Goal: Task Accomplishment & Management: Complete application form

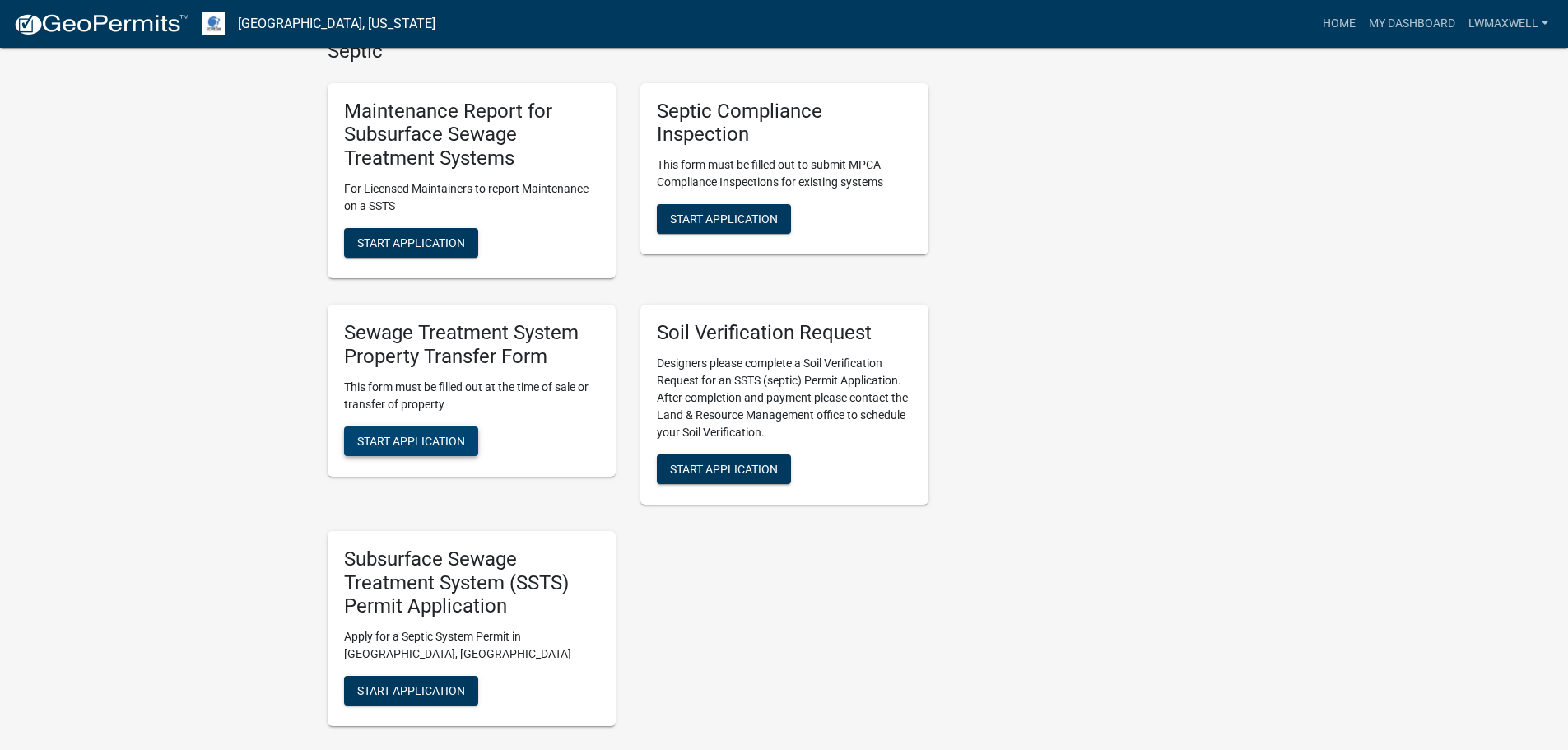
click at [453, 434] on span "Start Application" at bounding box center [411, 440] width 108 height 13
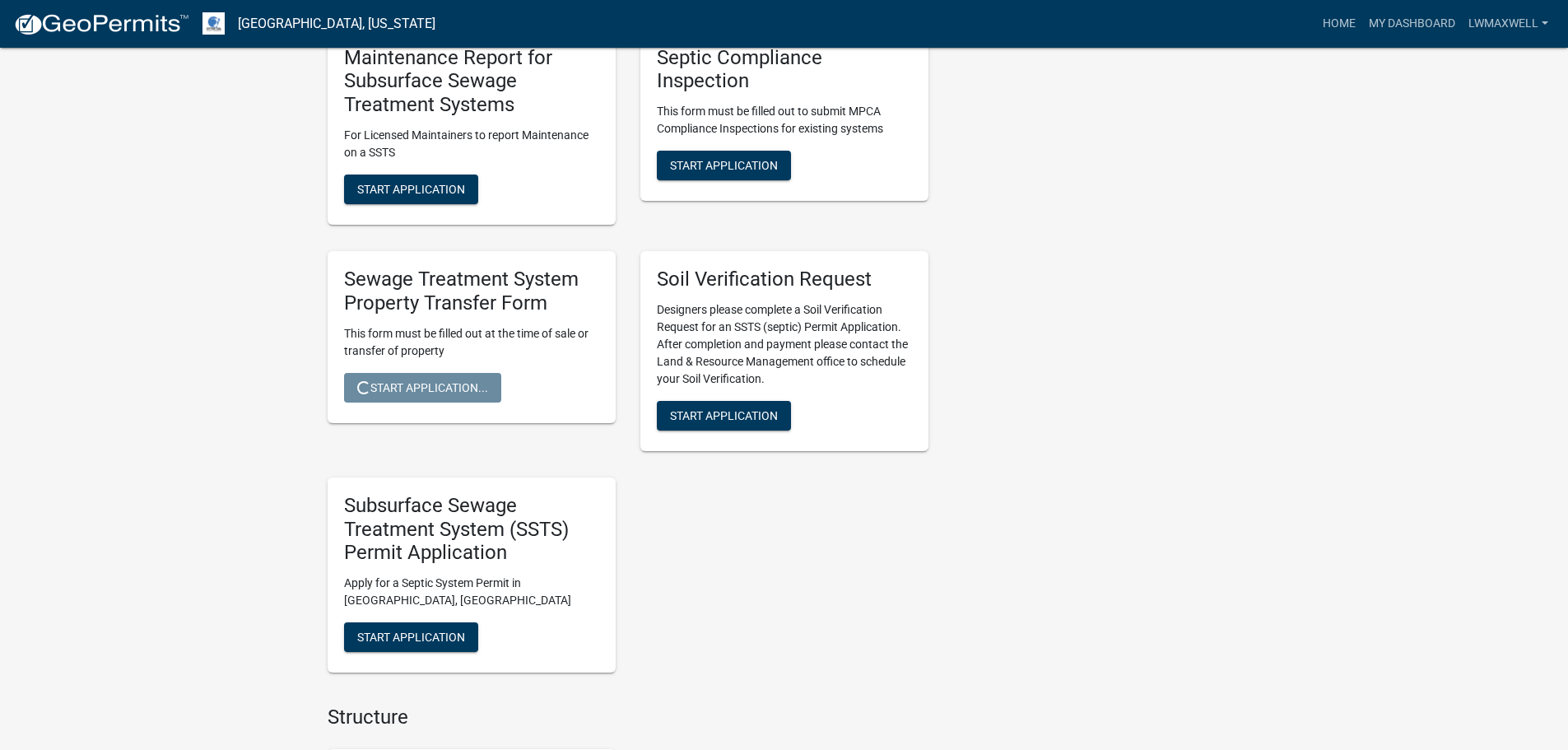
scroll to position [823, 0]
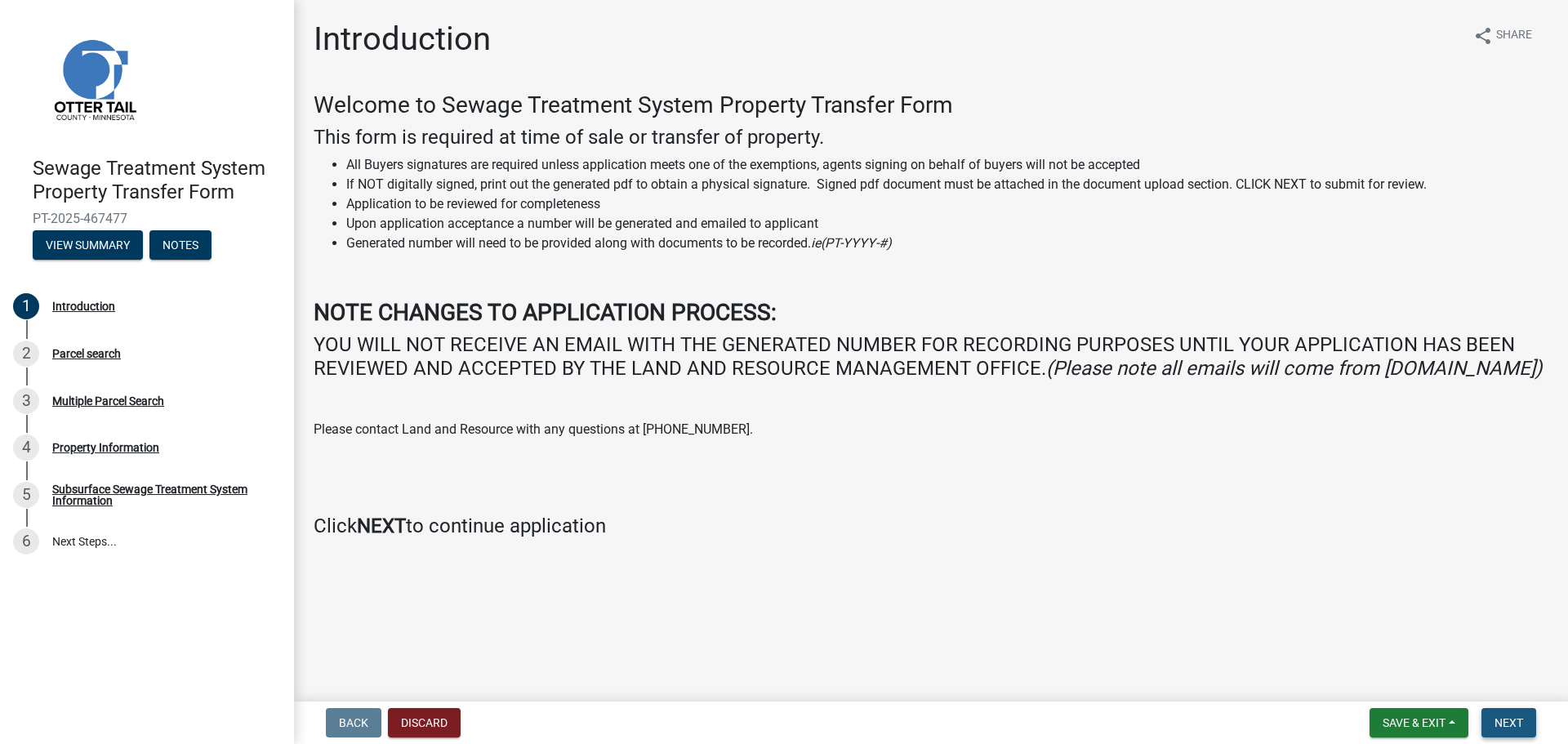
click at [1499, 718] on span "Next" at bounding box center [1509, 723] width 28 height 13
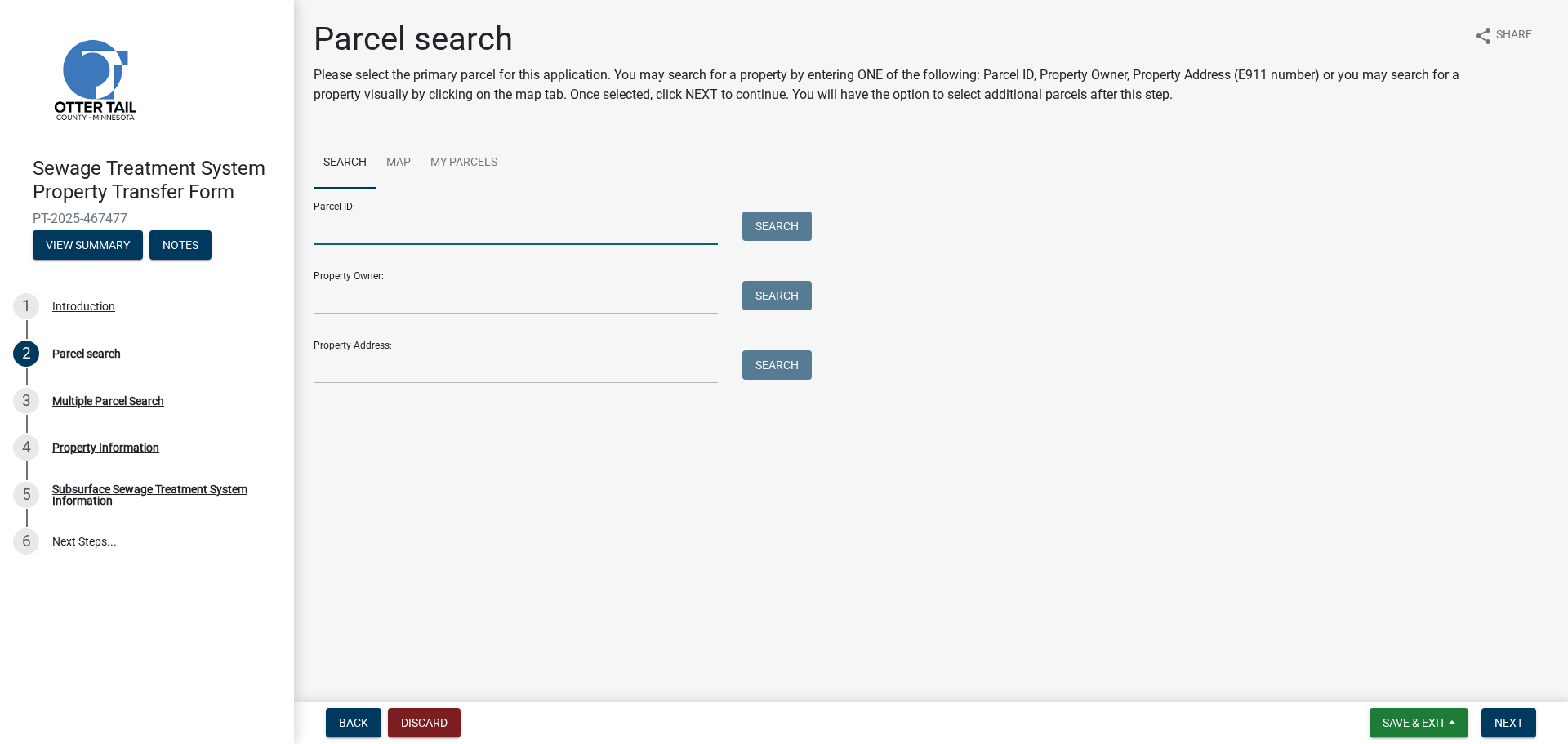
click at [388, 220] on input "Parcel ID:" at bounding box center [516, 228] width 404 height 33
paste input "17-000-99-0608-000"
type input "17-000-99-0608-000"
click at [773, 228] on button "Search" at bounding box center [776, 225] width 69 height 29
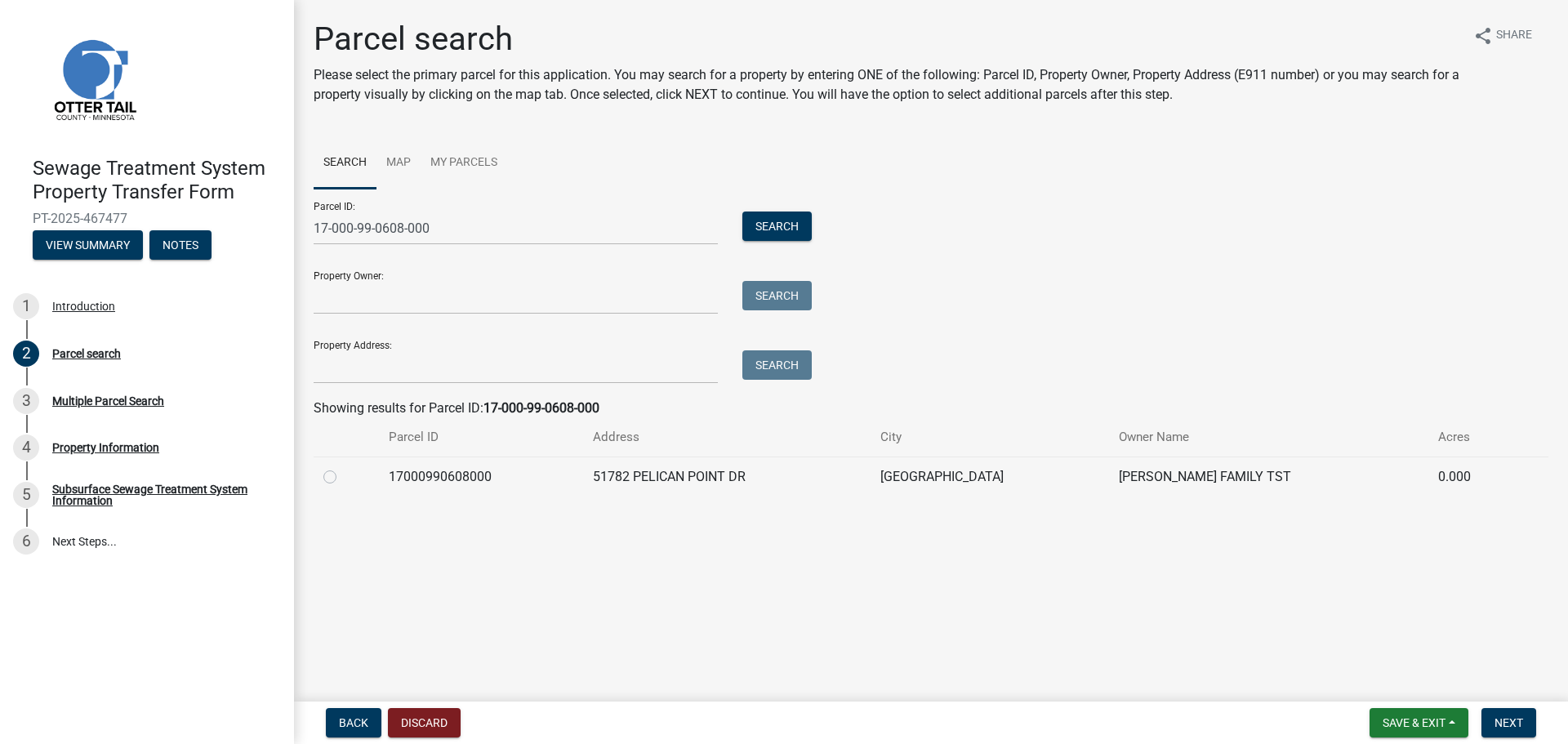
click at [343, 467] on label at bounding box center [343, 467] width 0 height 0
click at [343, 478] on input "radio" at bounding box center [348, 472] width 11 height 11
radio input "true"
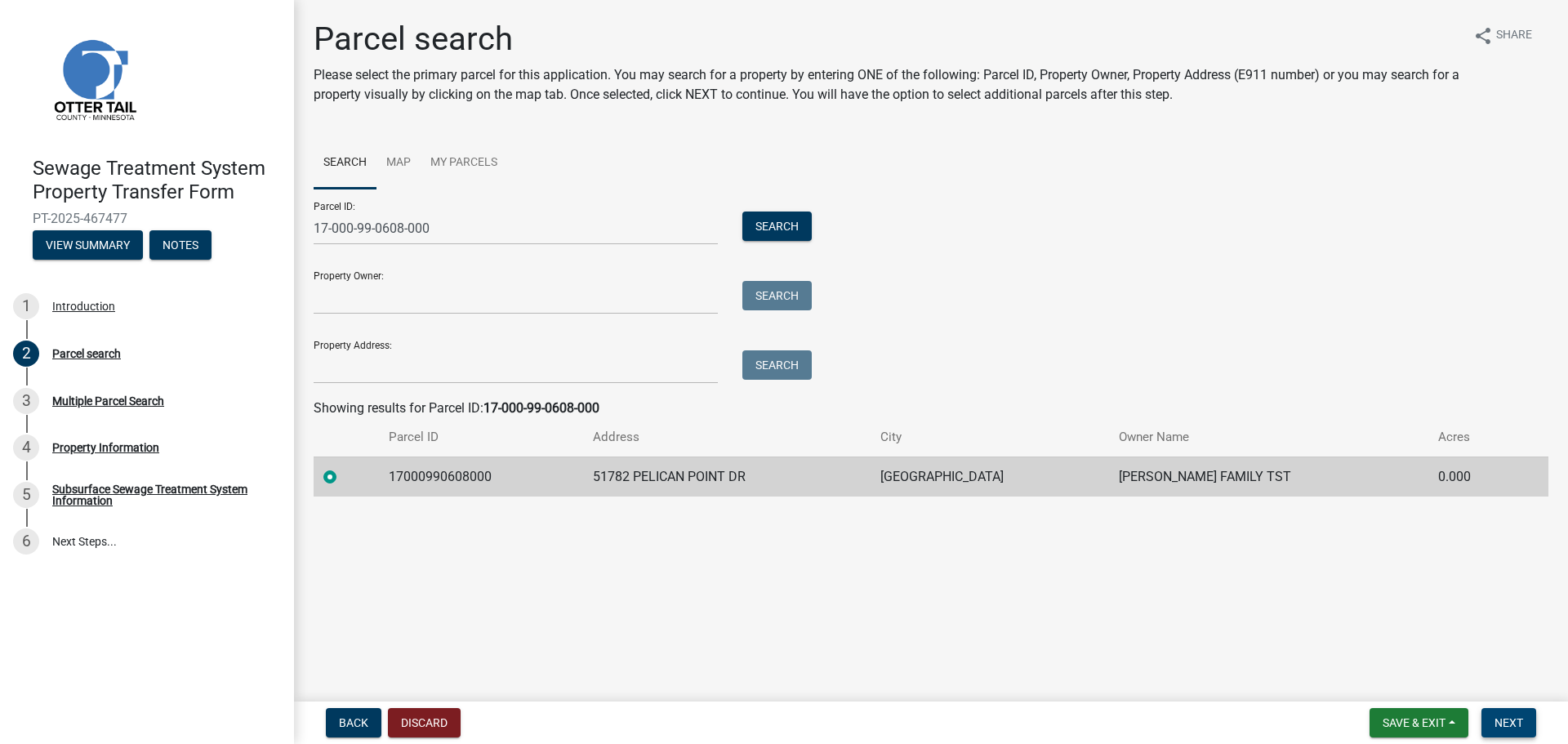
click at [1512, 719] on span "Next" at bounding box center [1509, 723] width 28 height 13
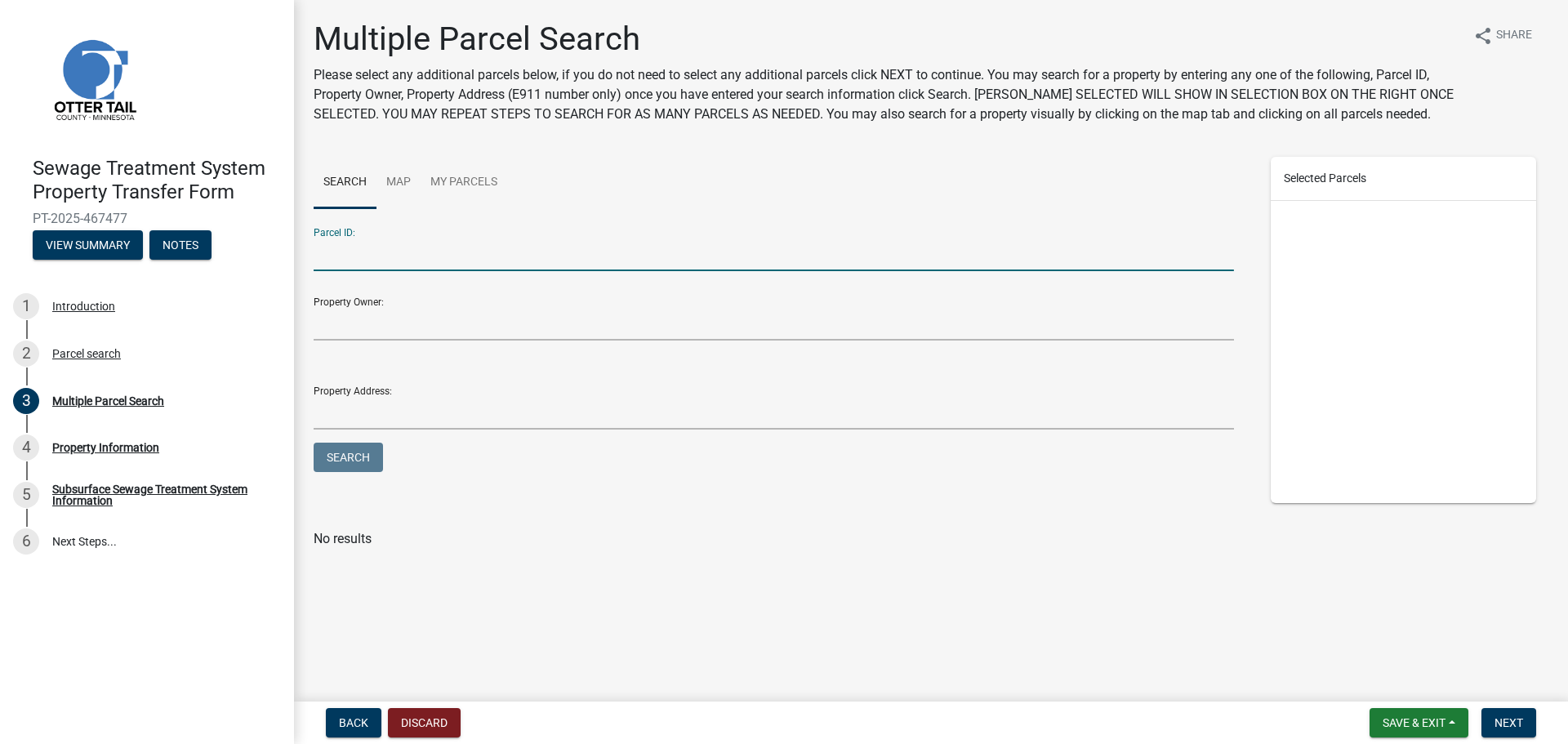
click at [450, 253] on input "Parcel ID:" at bounding box center [774, 255] width 920 height 33
paste input "17-000-99-0629-000"
type input "17-000-99-0629-000"
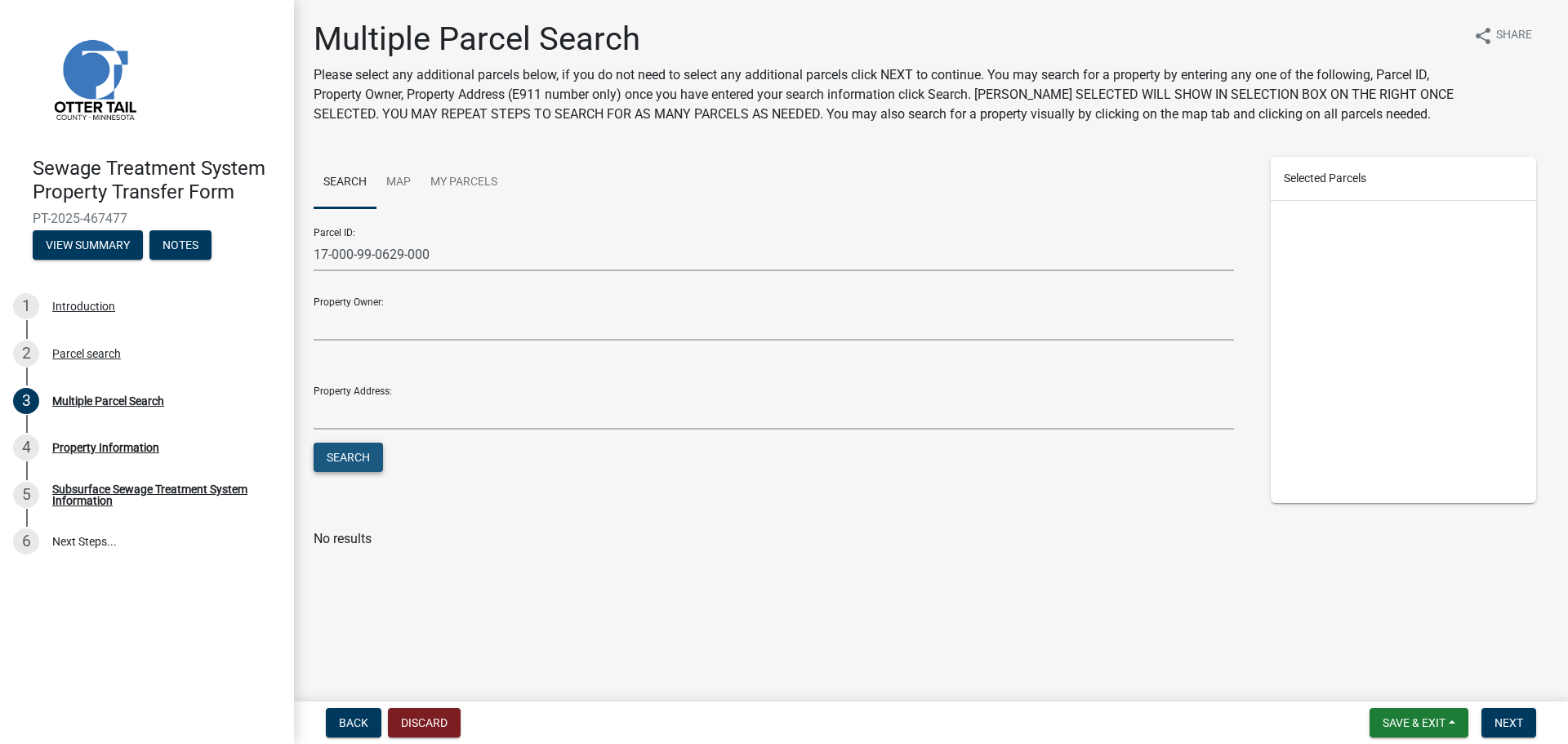
click at [344, 469] on button "Search" at bounding box center [348, 457] width 69 height 29
click at [343, 578] on label at bounding box center [343, 578] width 0 height 0
click at [343, 589] on input "checkbox" at bounding box center [348, 583] width 11 height 11
checkbox input "true"
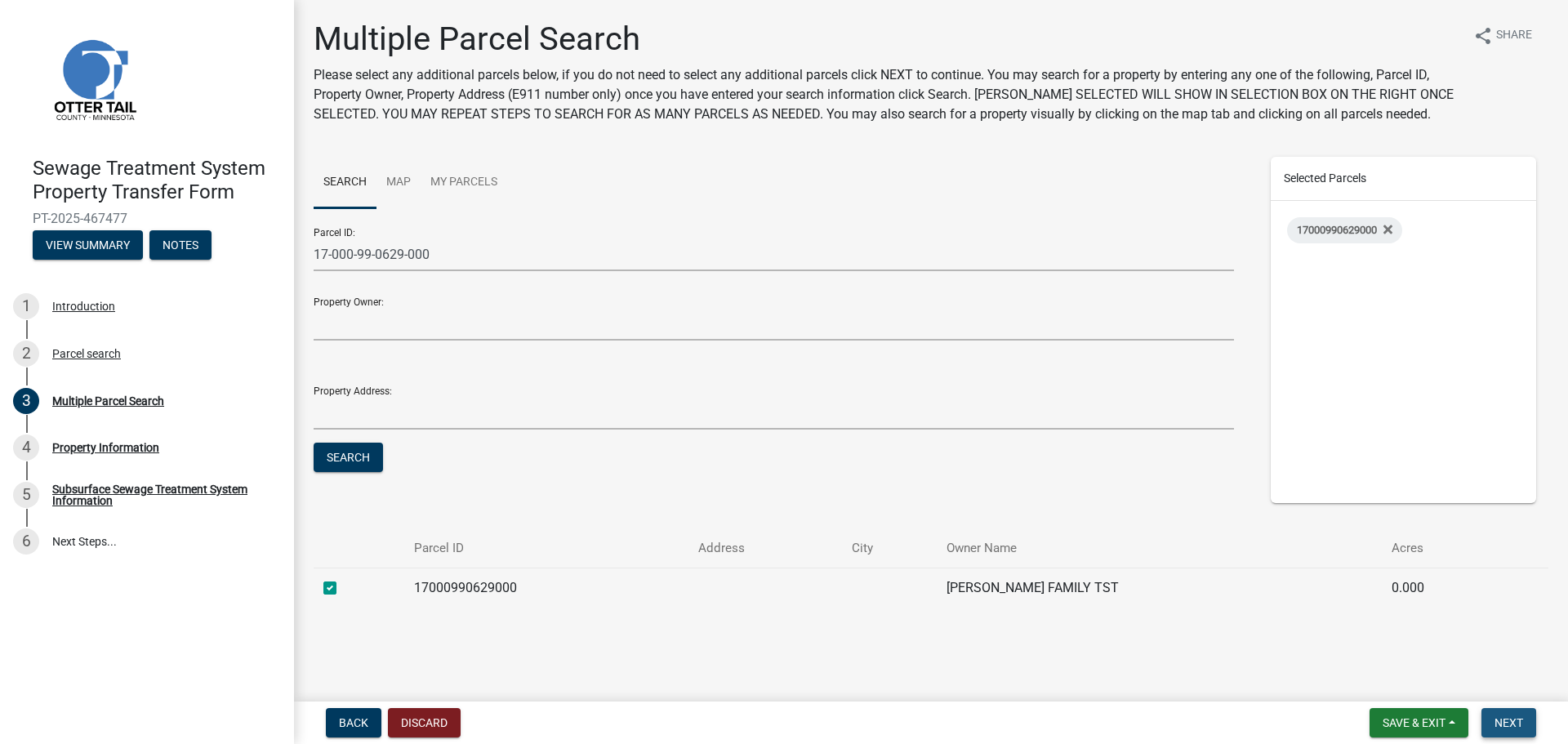
click at [1514, 723] on span "Next" at bounding box center [1509, 723] width 28 height 13
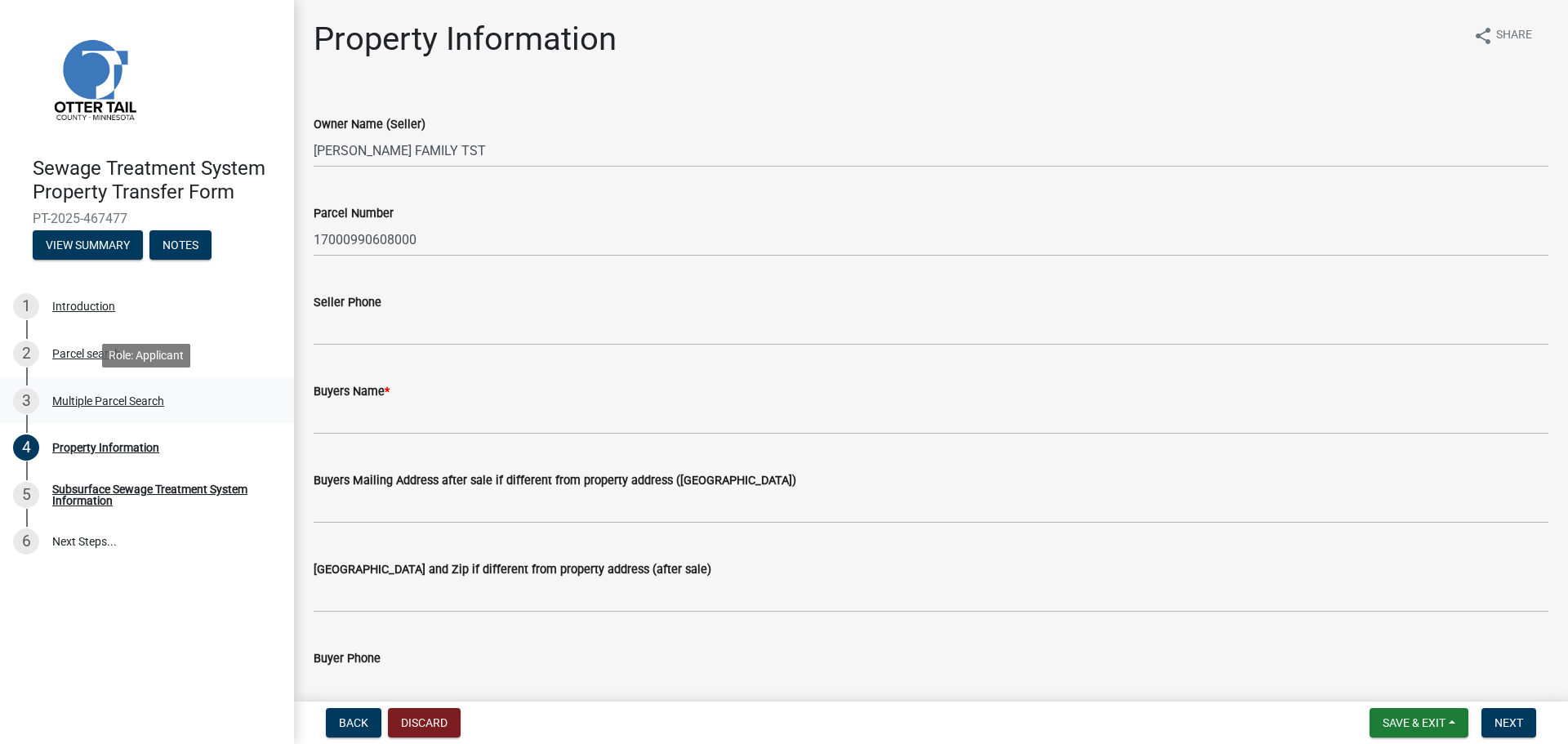
click at [161, 402] on div "Multiple Parcel Search" at bounding box center [109, 401] width 112 height 12
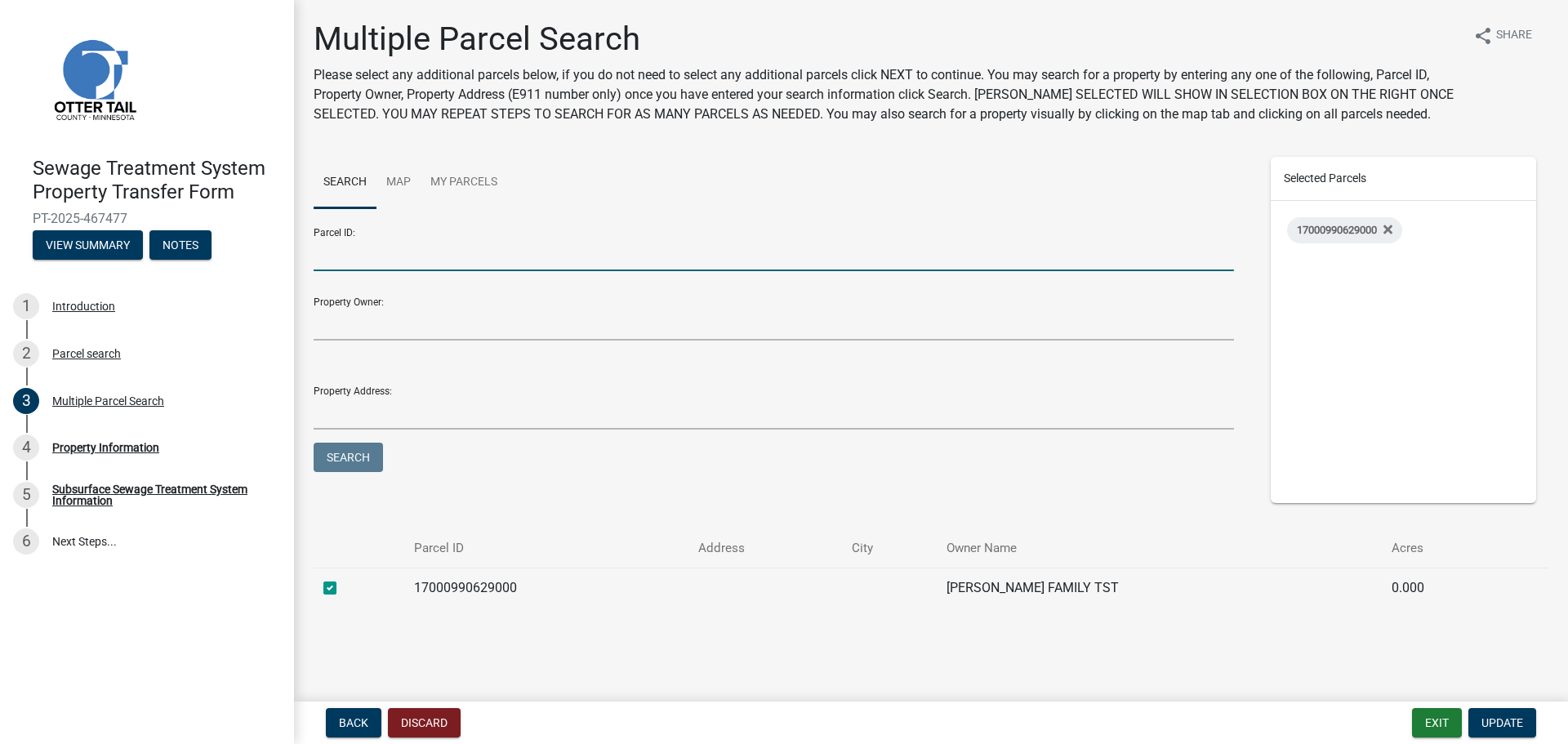
click at [486, 240] on input "Parcel ID:" at bounding box center [774, 255] width 920 height 33
click at [343, 283] on form "Parcel ID: Property Owner: Property Address: Search" at bounding box center [774, 345] width 920 height 261
click at [355, 271] on input "Parcel ID:" at bounding box center [774, 255] width 920 height 33
paste input "17-000-04-0062-056"
type input "17-000-04-0062-056"
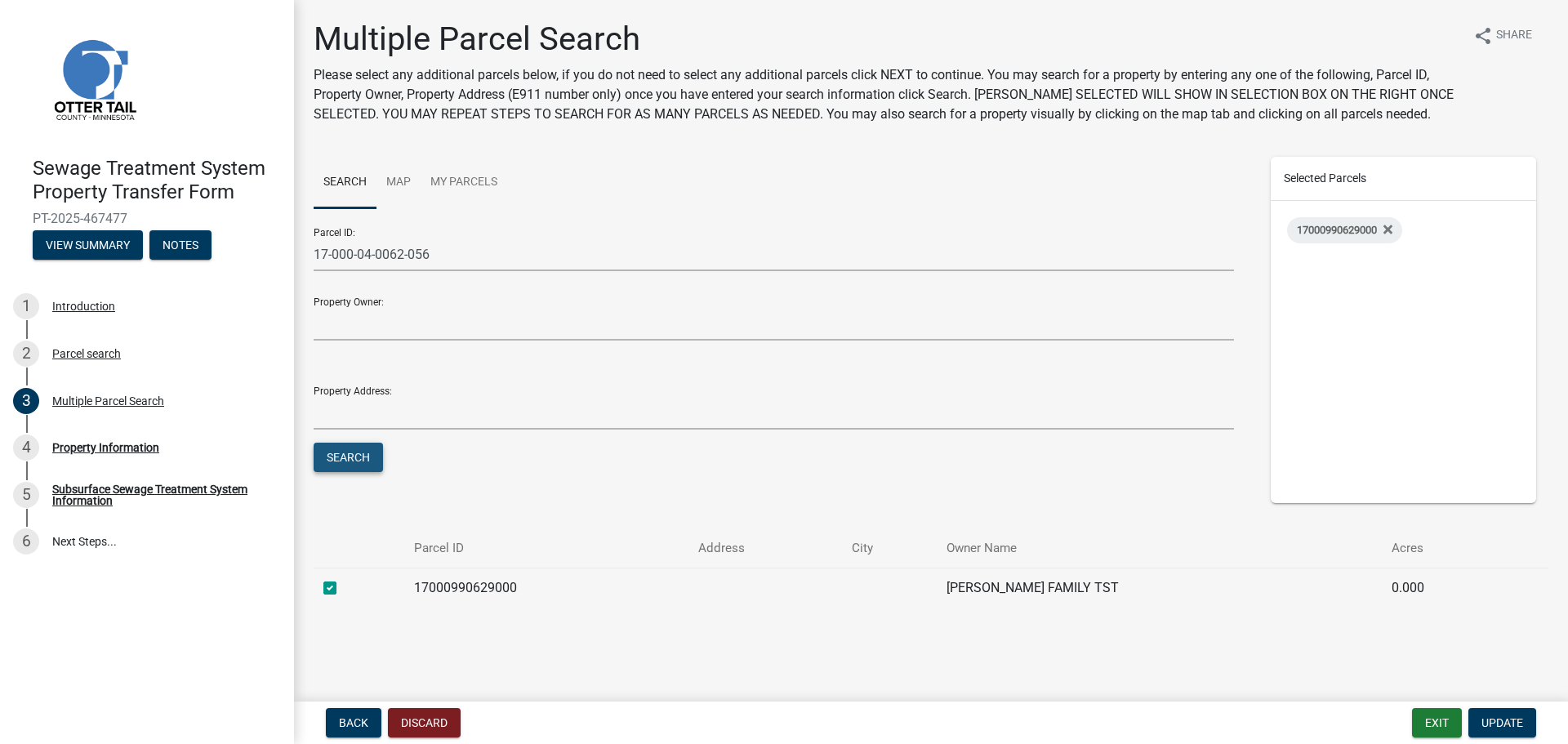
click at [352, 463] on button "Search" at bounding box center [348, 457] width 69 height 29
click at [343, 578] on label at bounding box center [343, 578] width 0 height 0
click at [343, 589] on input "checkbox" at bounding box center [348, 583] width 11 height 11
checkbox input "true"
click at [1505, 723] on span "Update" at bounding box center [1502, 723] width 42 height 13
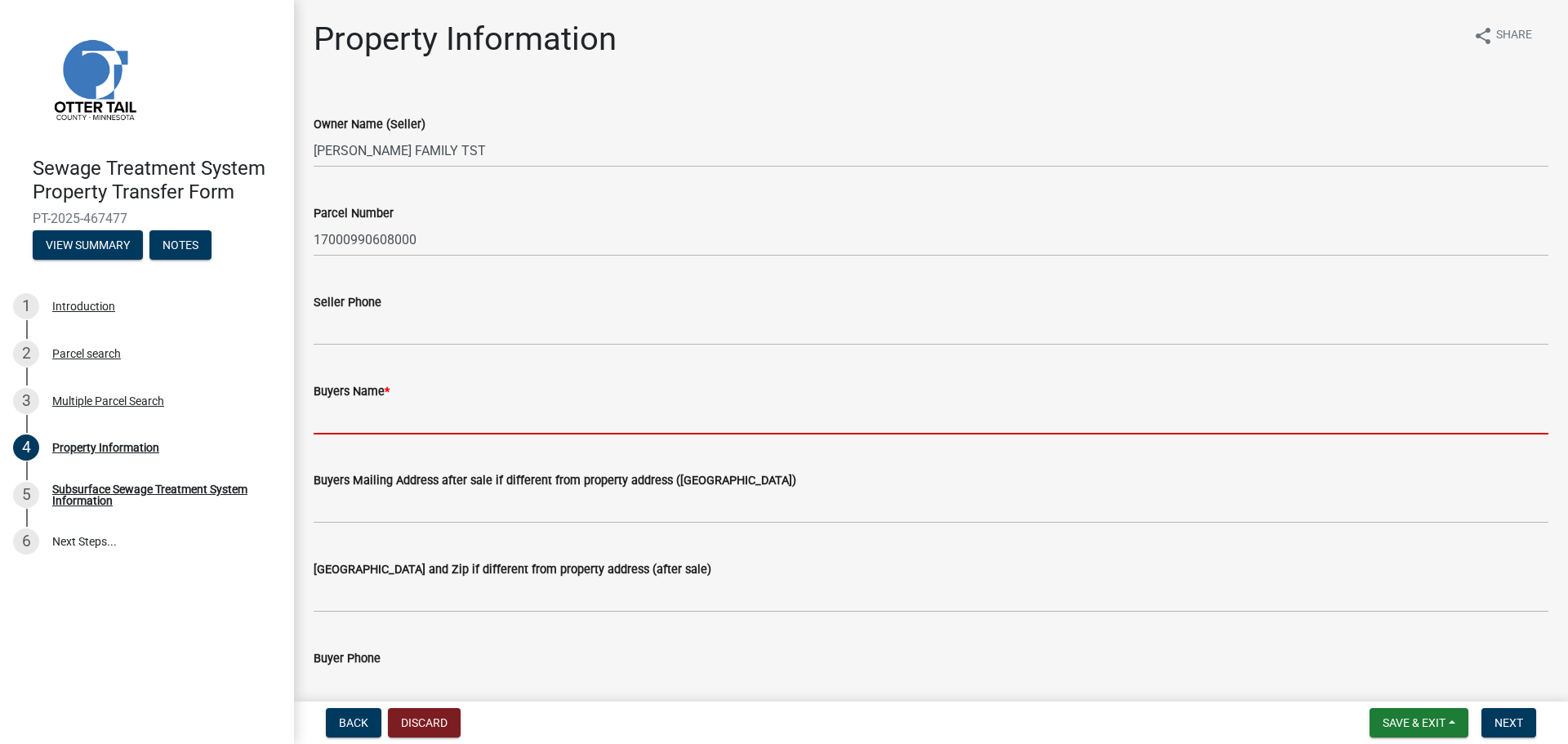
click at [378, 417] on input "Buyers Name *" at bounding box center [931, 418] width 1235 height 33
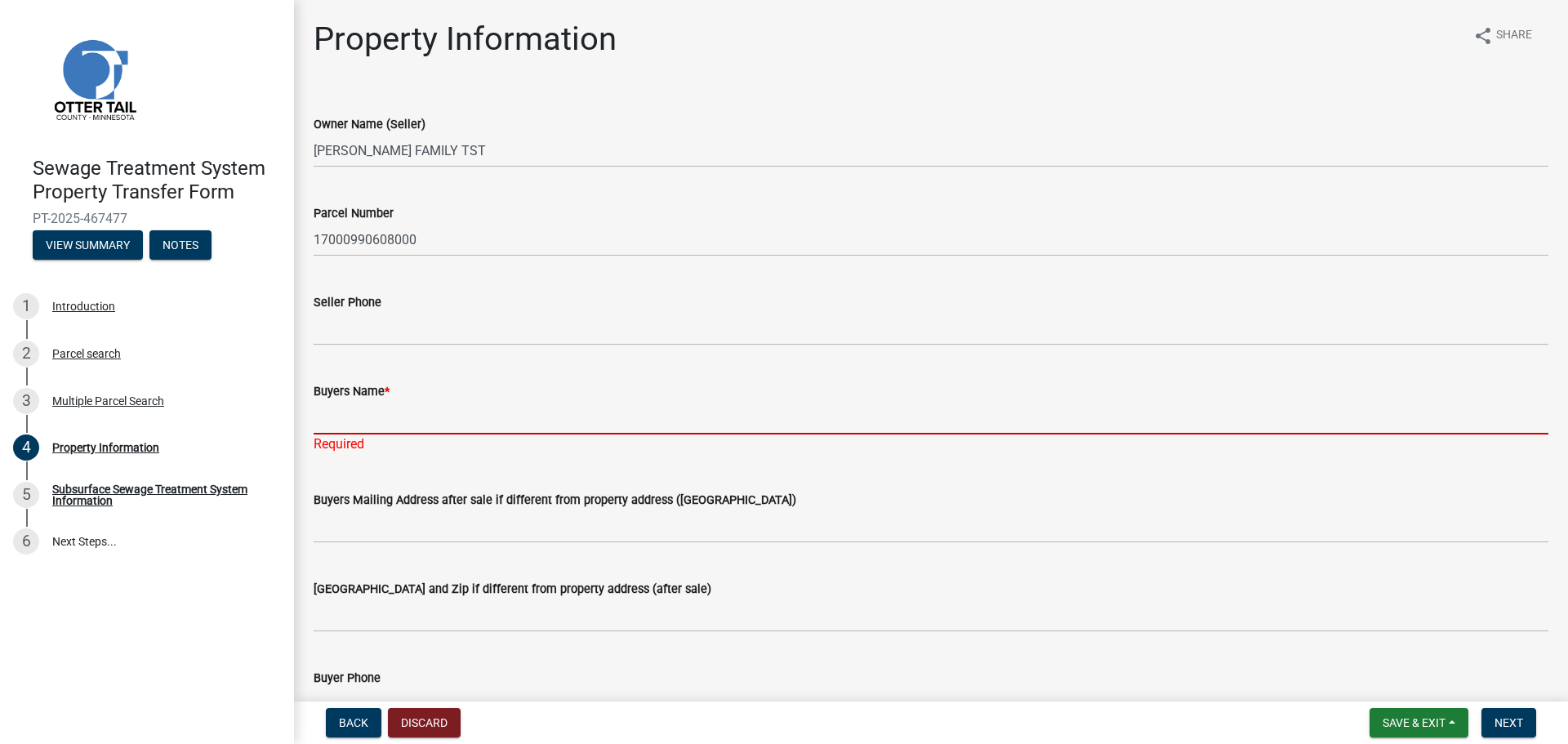
click at [382, 423] on input "Buyers Name *" at bounding box center [931, 418] width 1235 height 33
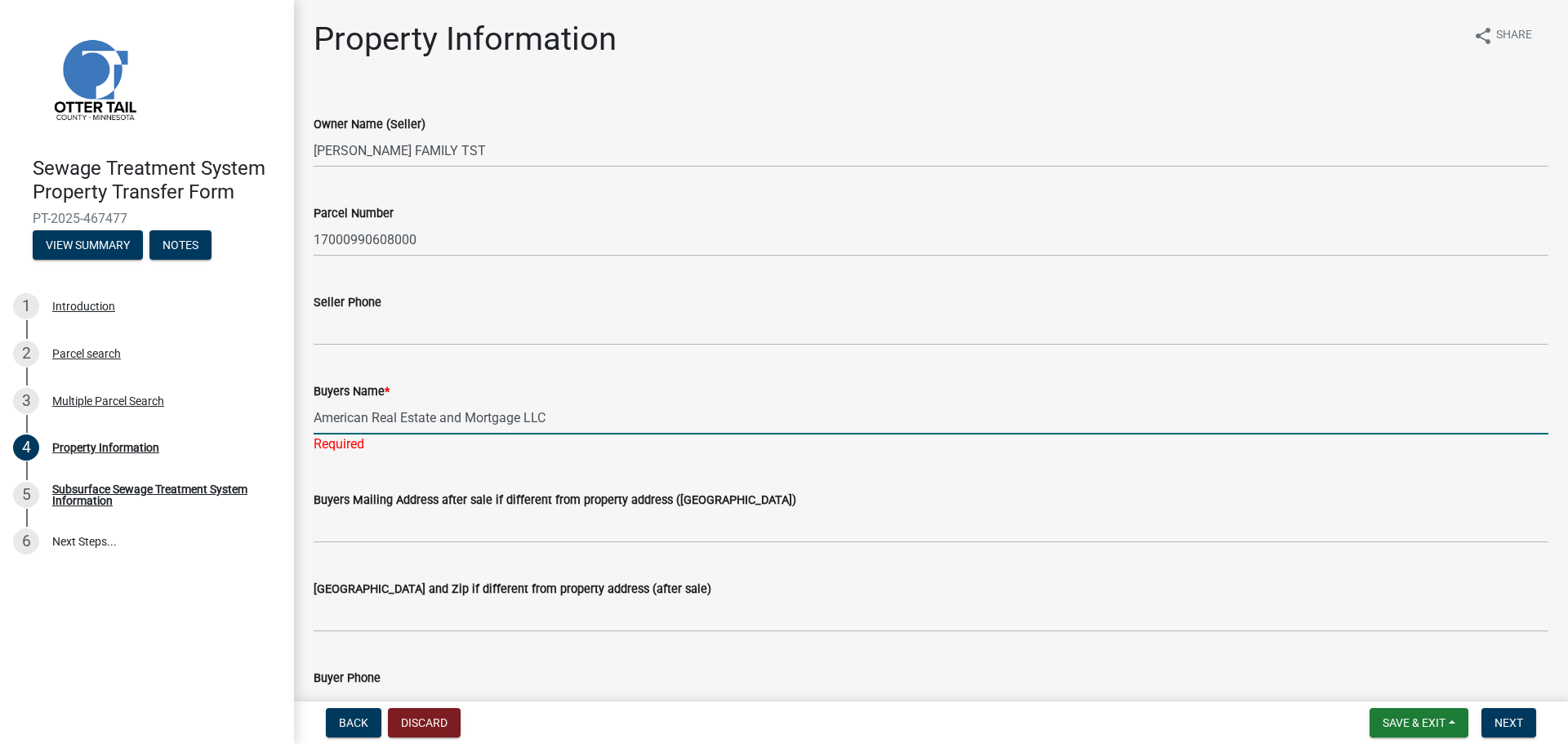
type input "American Real Estate and Mortgage LLC"
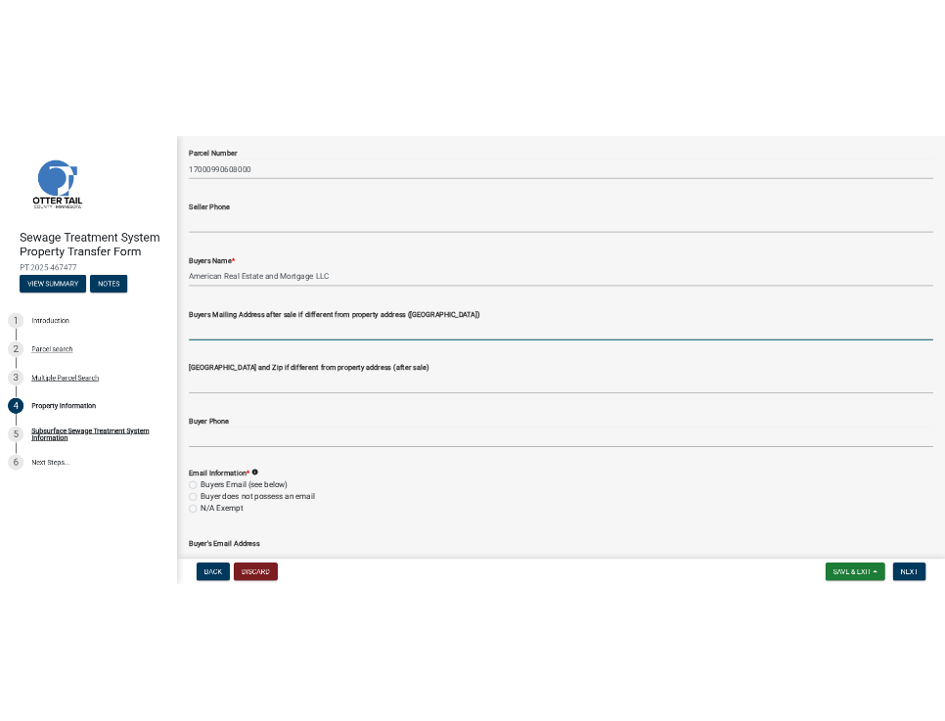
scroll to position [293, 0]
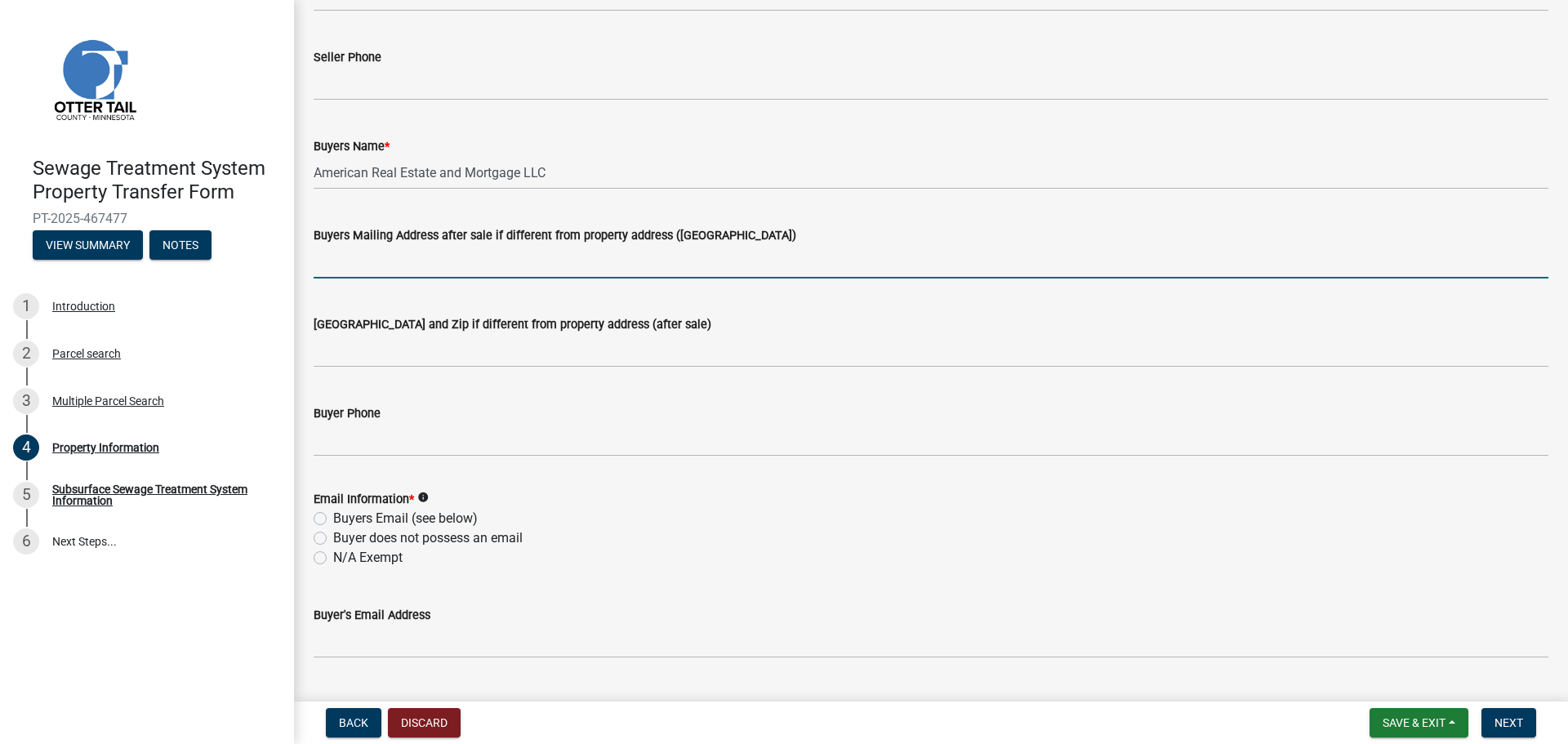
click at [383, 519] on label "Buyers Email (see below)" at bounding box center [405, 518] width 144 height 19
click at [344, 519] on input "Buyers Email (see below)" at bounding box center [338, 514] width 11 height 11
radio input "true"
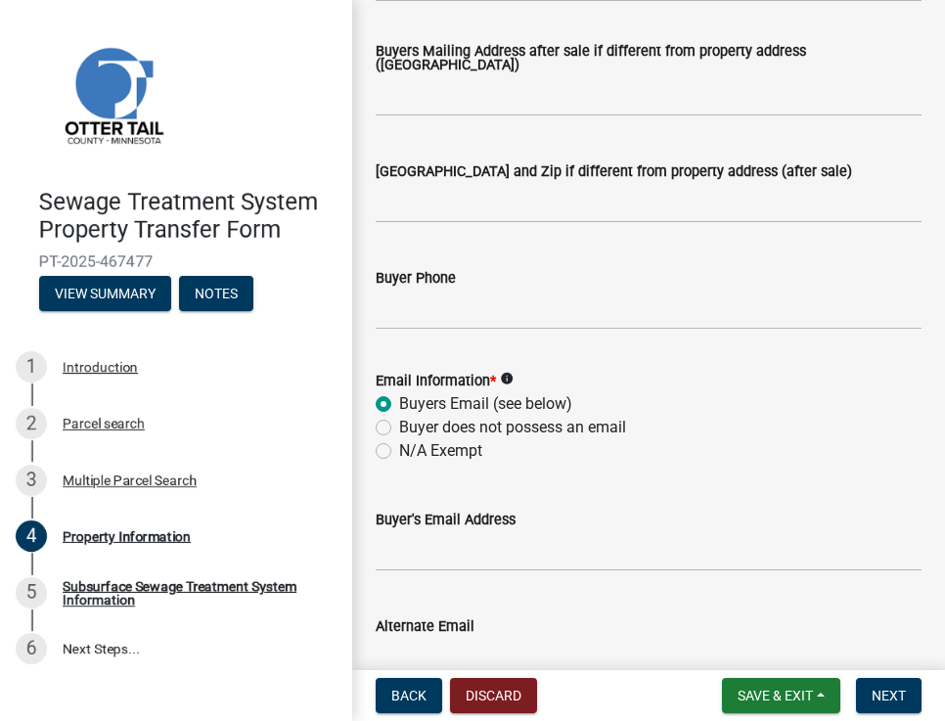
scroll to position [587, 0]
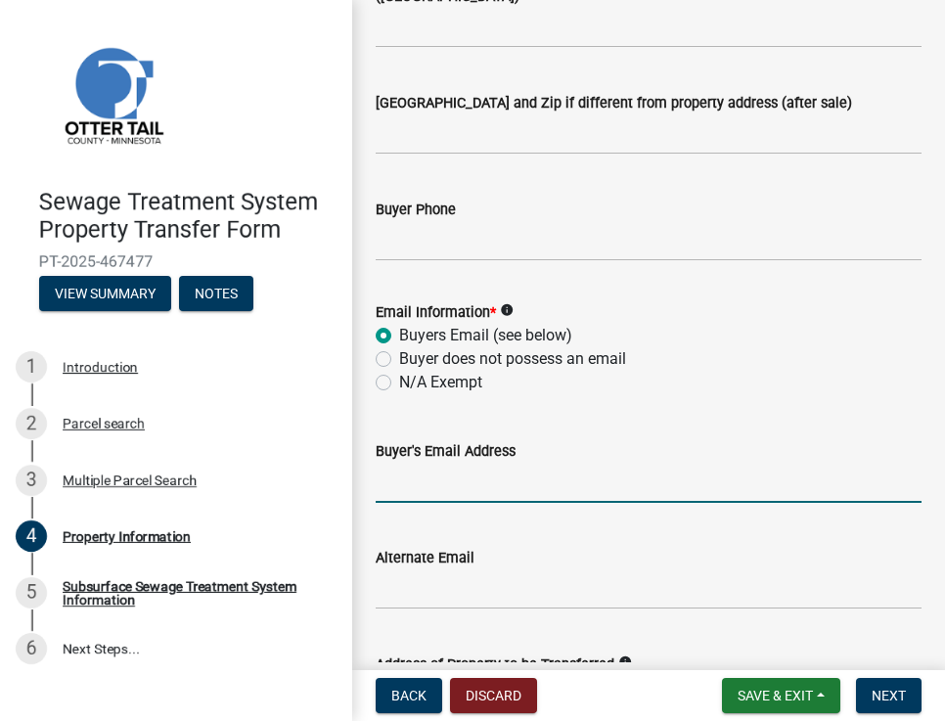
click at [446, 481] on input "Buyer's Email Address" at bounding box center [649, 483] width 546 height 40
paste input "[EMAIL_ADDRESS][DOMAIN_NAME]"
type input "[EMAIL_ADDRESS][DOMAIN_NAME]"
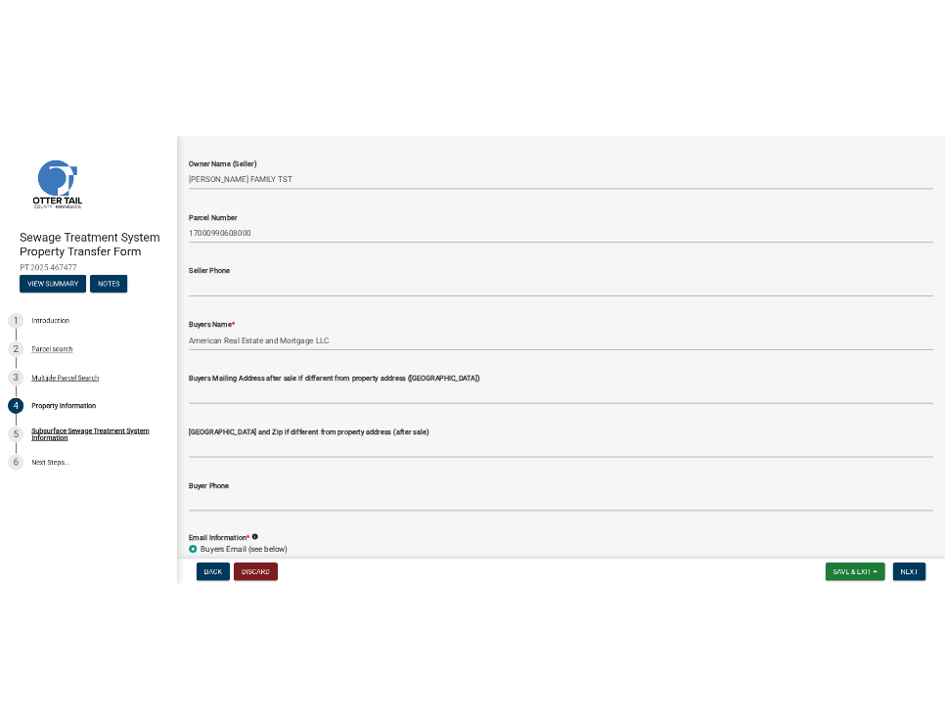
scroll to position [0, 0]
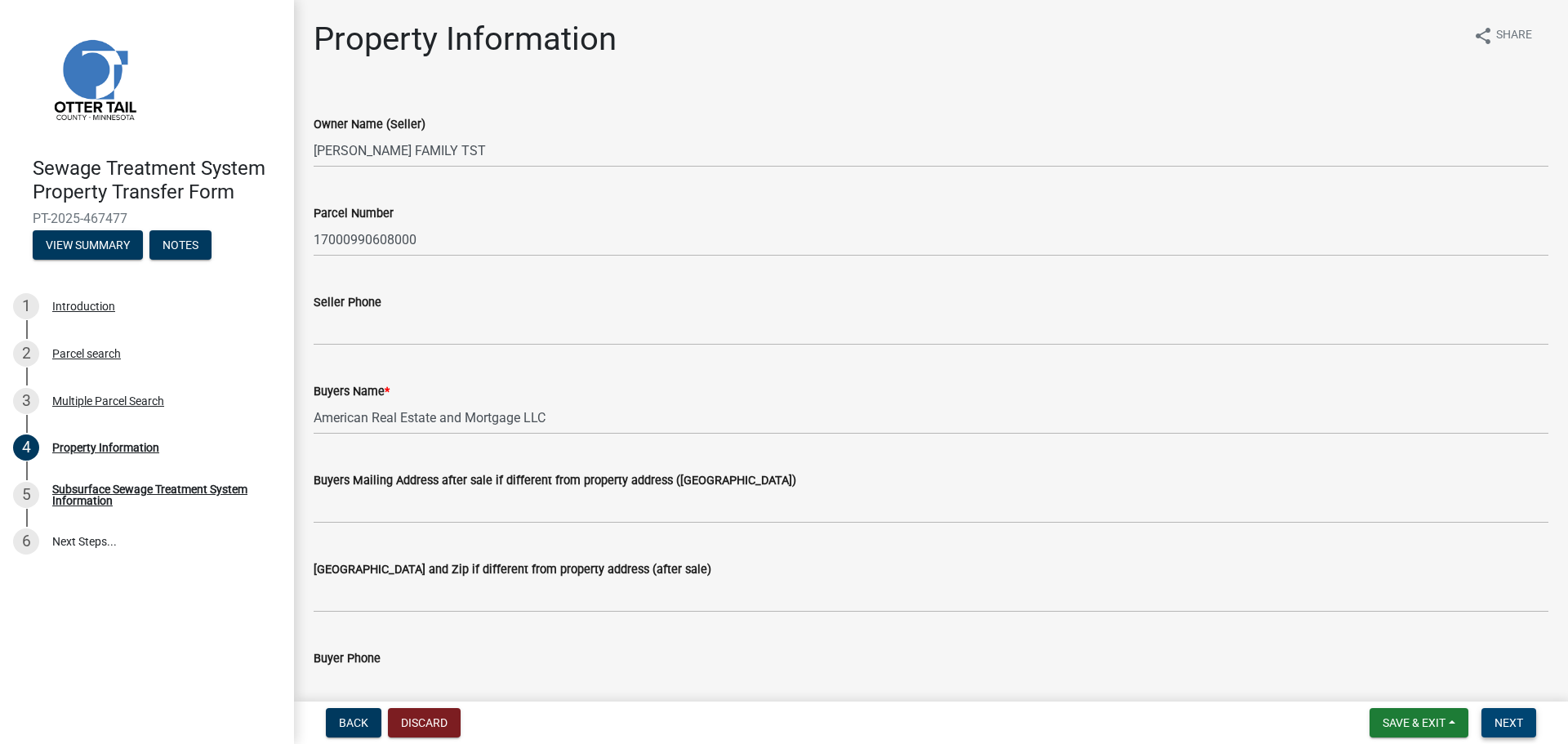
click at [1505, 722] on span "Next" at bounding box center [1509, 723] width 28 height 13
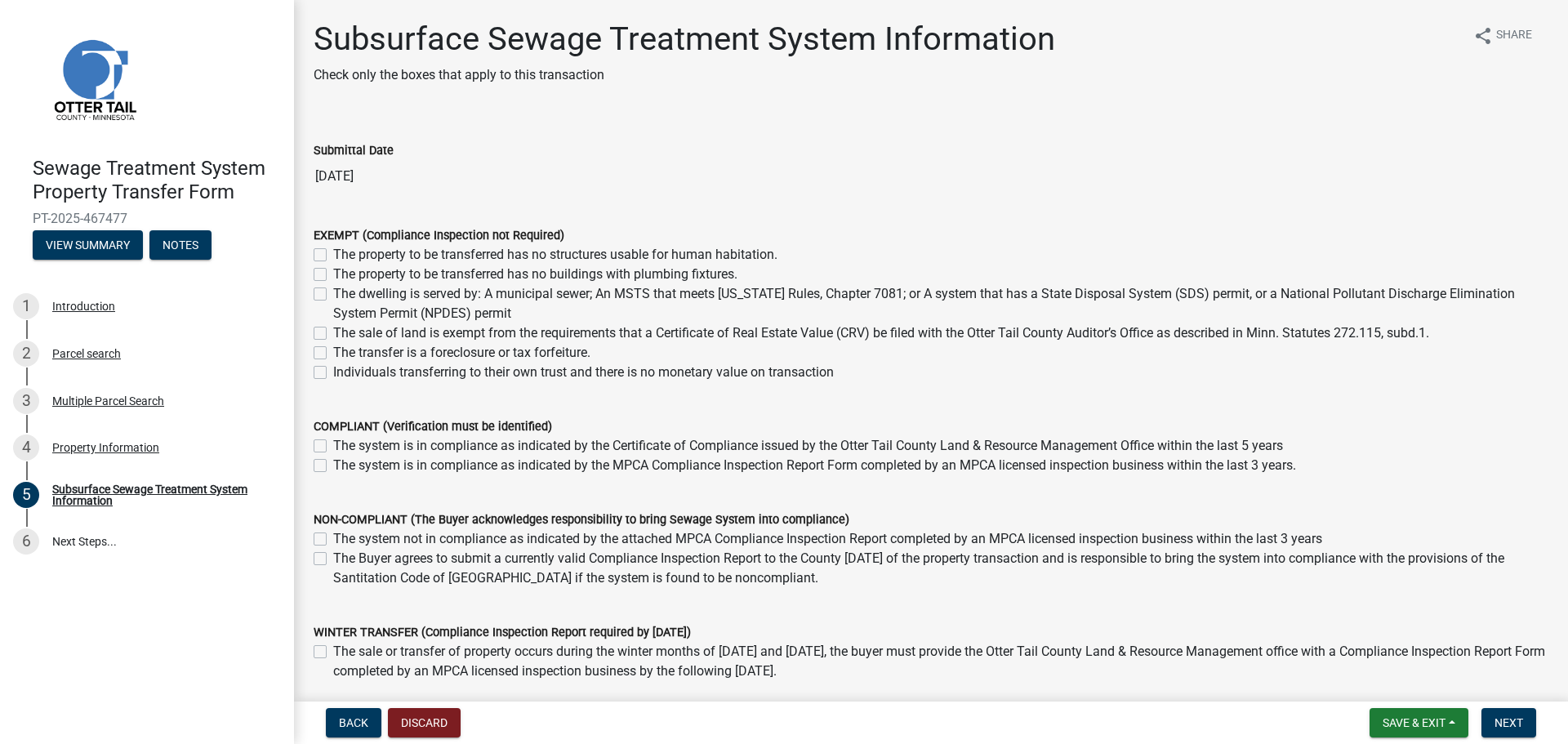
click at [333, 253] on label "The property to be transferred has no structures usable for human habitation." at bounding box center [555, 254] width 444 height 19
click at [333, 253] on input "The property to be transferred has no structures usable for human habitation." at bounding box center [338, 250] width 11 height 11
checkbox input "true"
checkbox input "false"
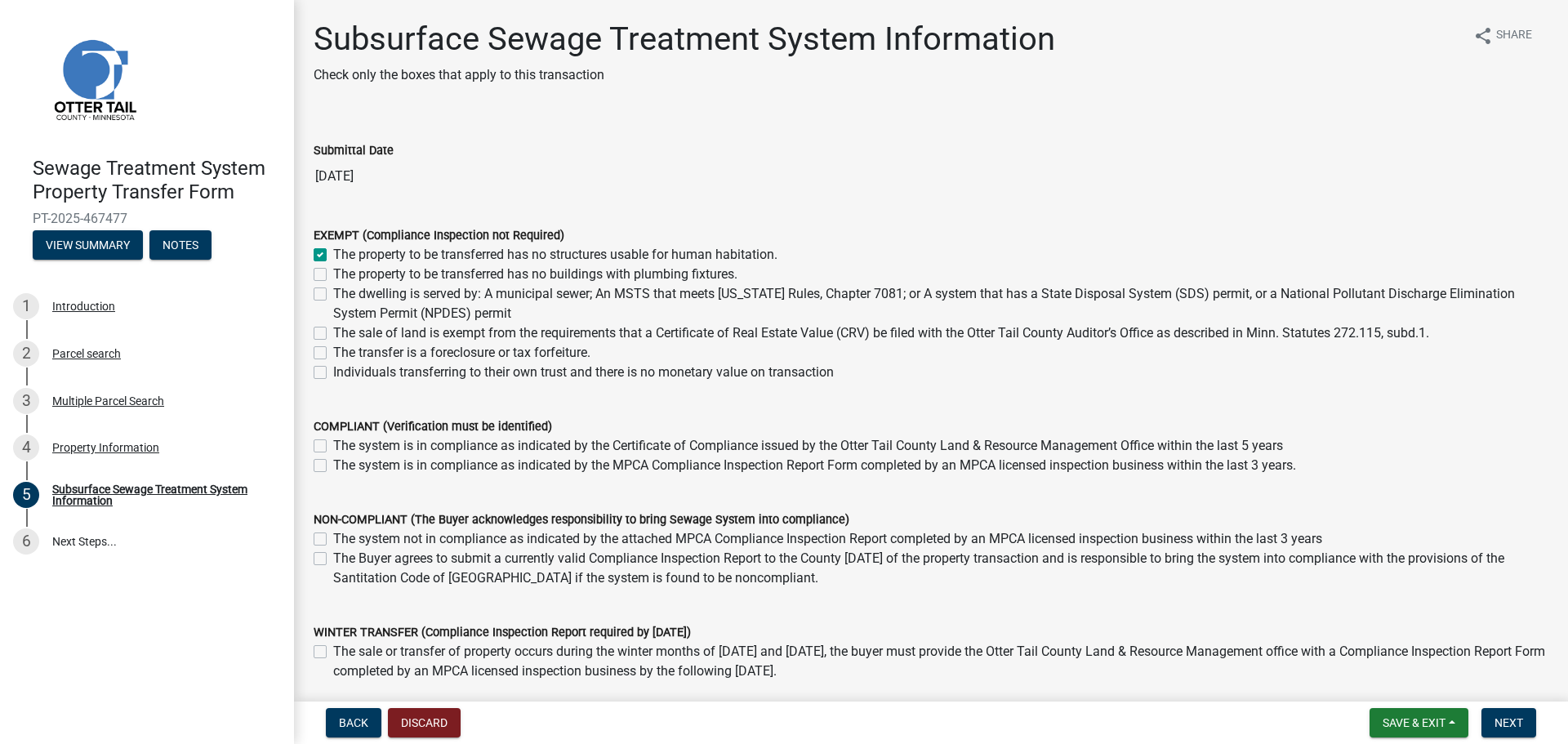
checkbox input "false"
click at [1512, 713] on button "Next" at bounding box center [1509, 722] width 55 height 29
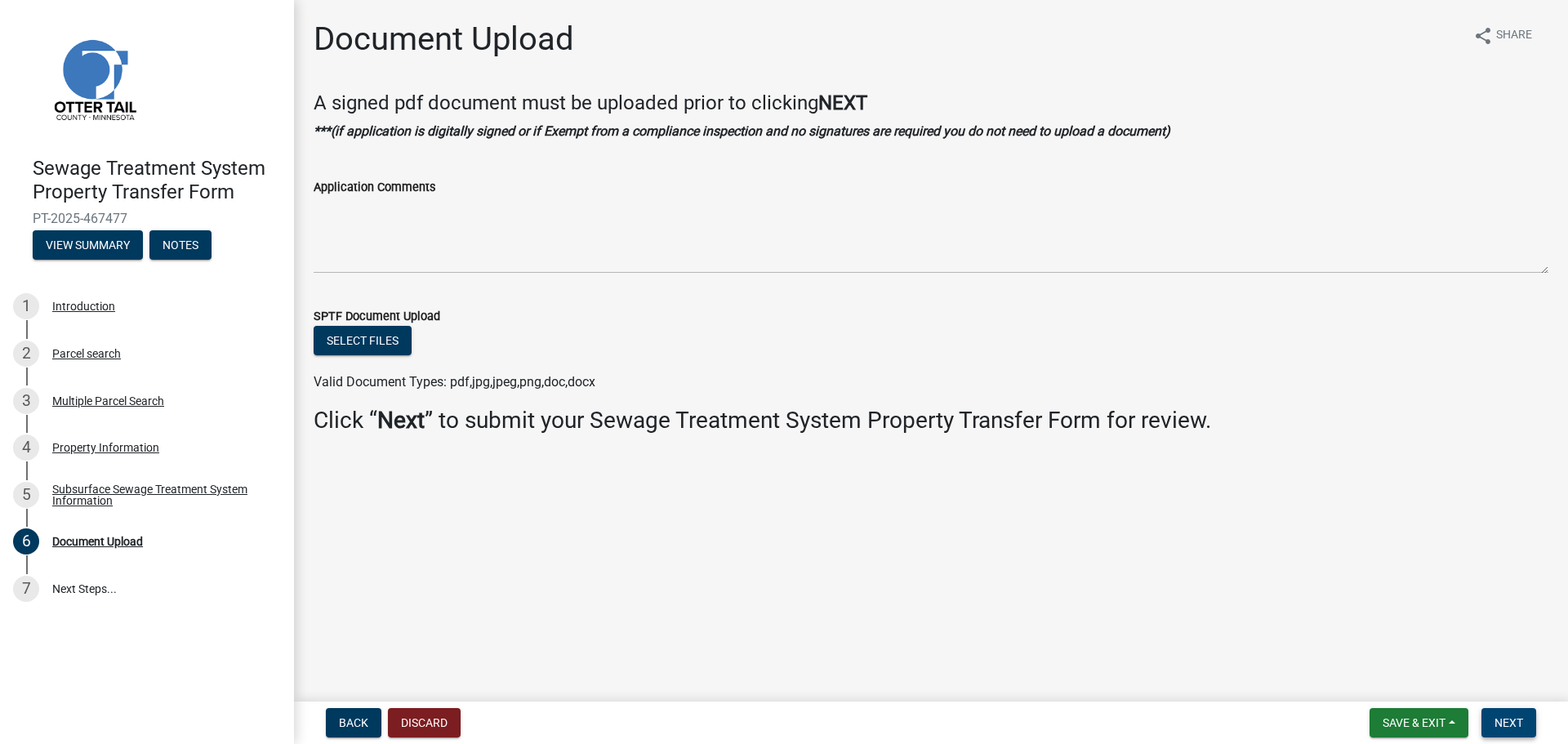
click at [1504, 727] on span "Next" at bounding box center [1509, 723] width 28 height 13
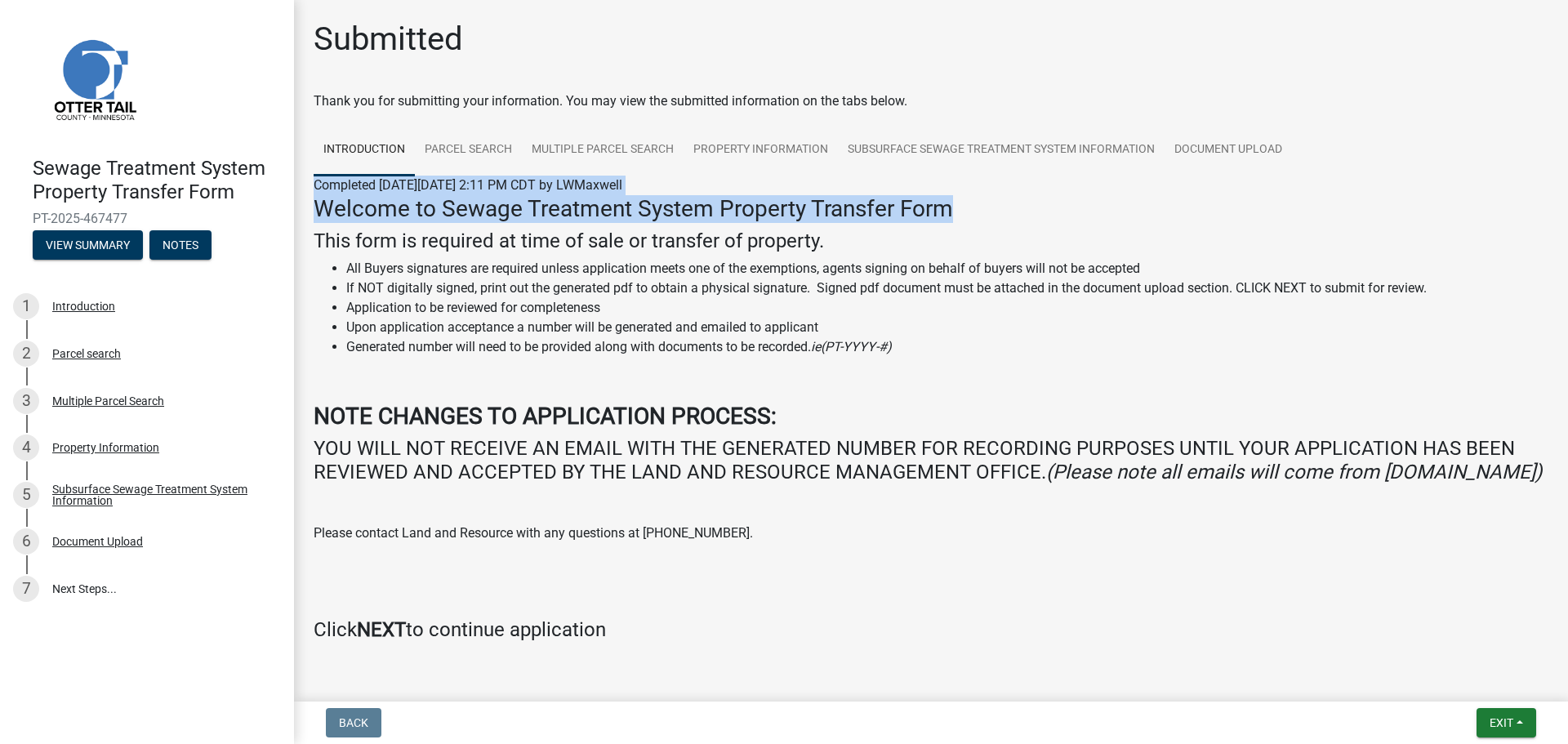
drag, startPoint x: 316, startPoint y: 185, endPoint x: 1007, endPoint y: 220, distance: 691.9
click at [1007, 220] on div "Completed [DATE][DATE] 2:11 PM CDT by LWMaxwell Welcome to Sewage Treatment Sys…" at bounding box center [931, 415] width 1235 height 479
copy div "Completed [DATE][DATE] 2:11 PM CDT by LWMaxwell Welcome to Sewage Treatment Sys…"
